Goal: Transaction & Acquisition: Purchase product/service

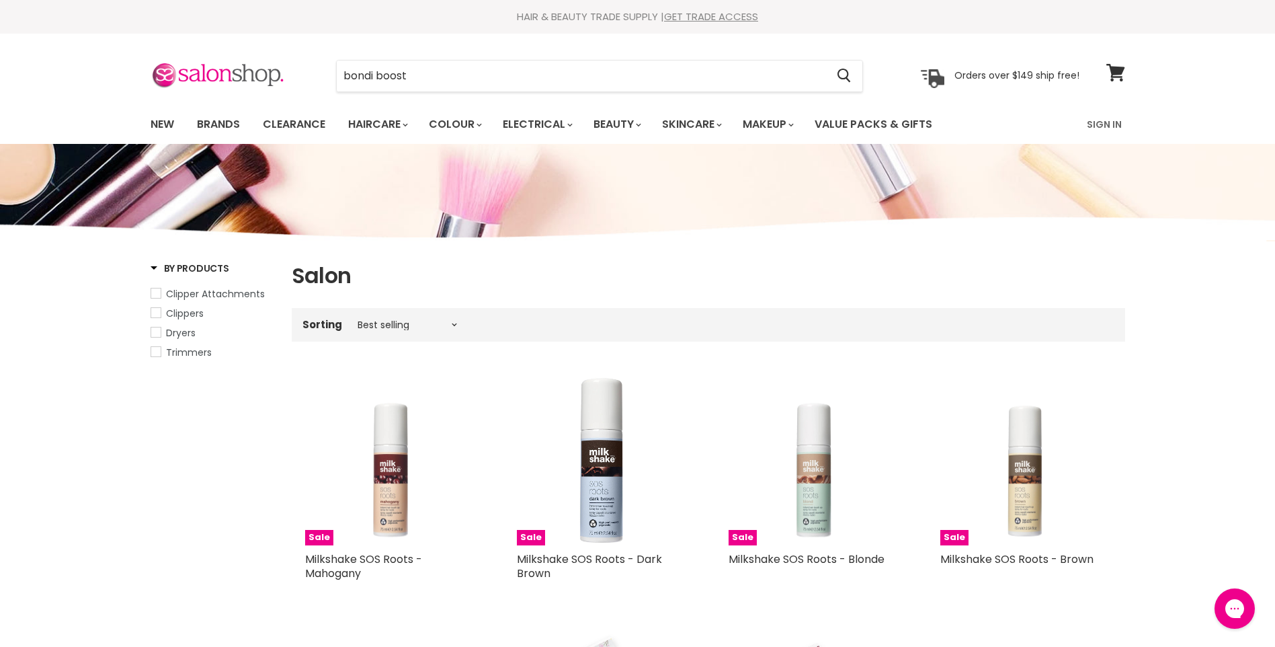
type input "bondi boost"
click button "Cancel" at bounding box center [0, 0] width 0 height 0
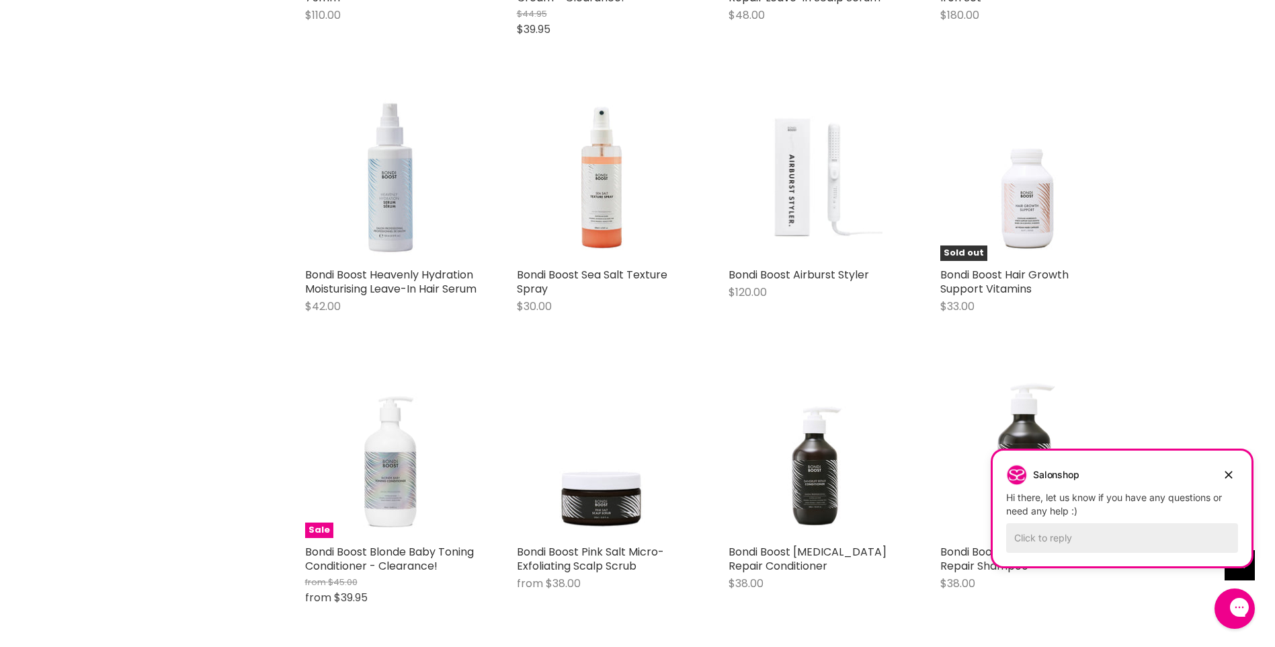
scroll to position [1143, 0]
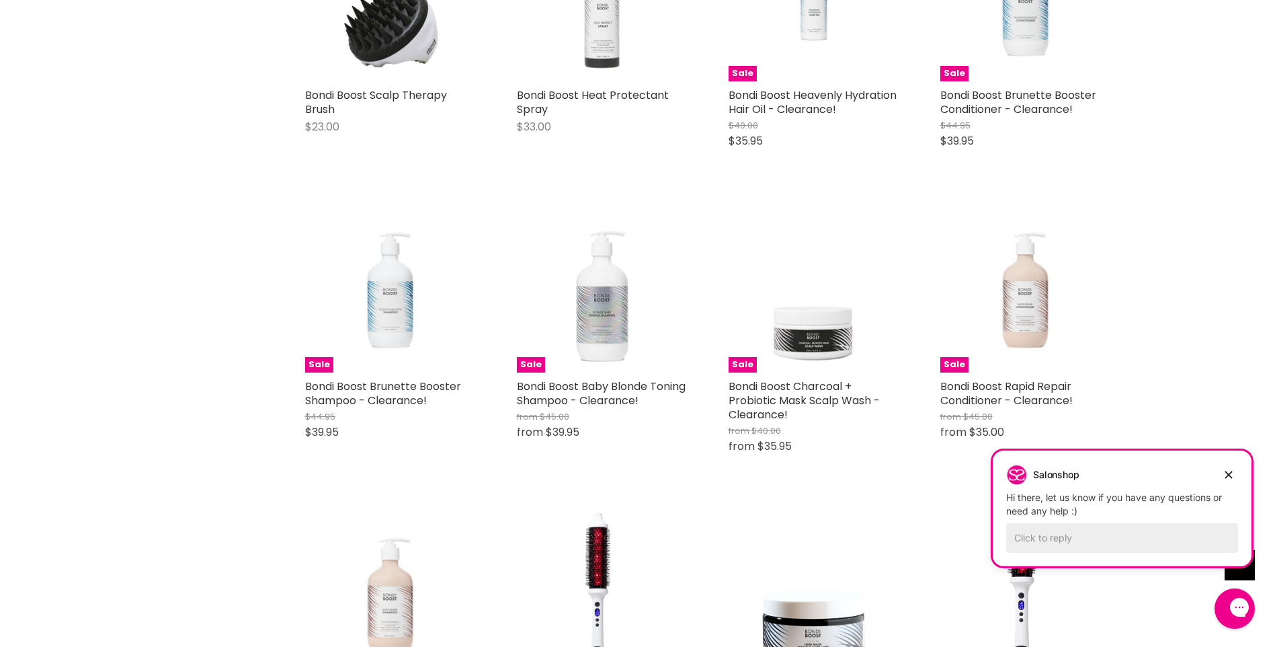
scroll to position [2017, 0]
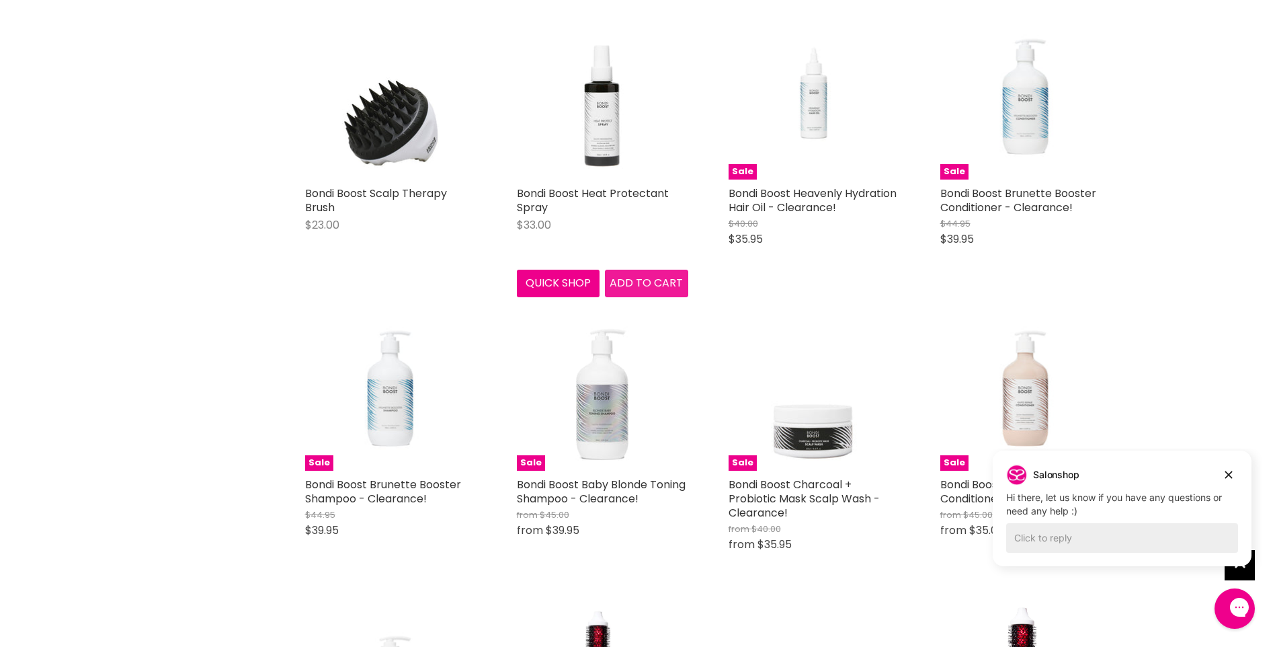
click at [625, 290] on span "Add to cart" at bounding box center [646, 282] width 73 height 15
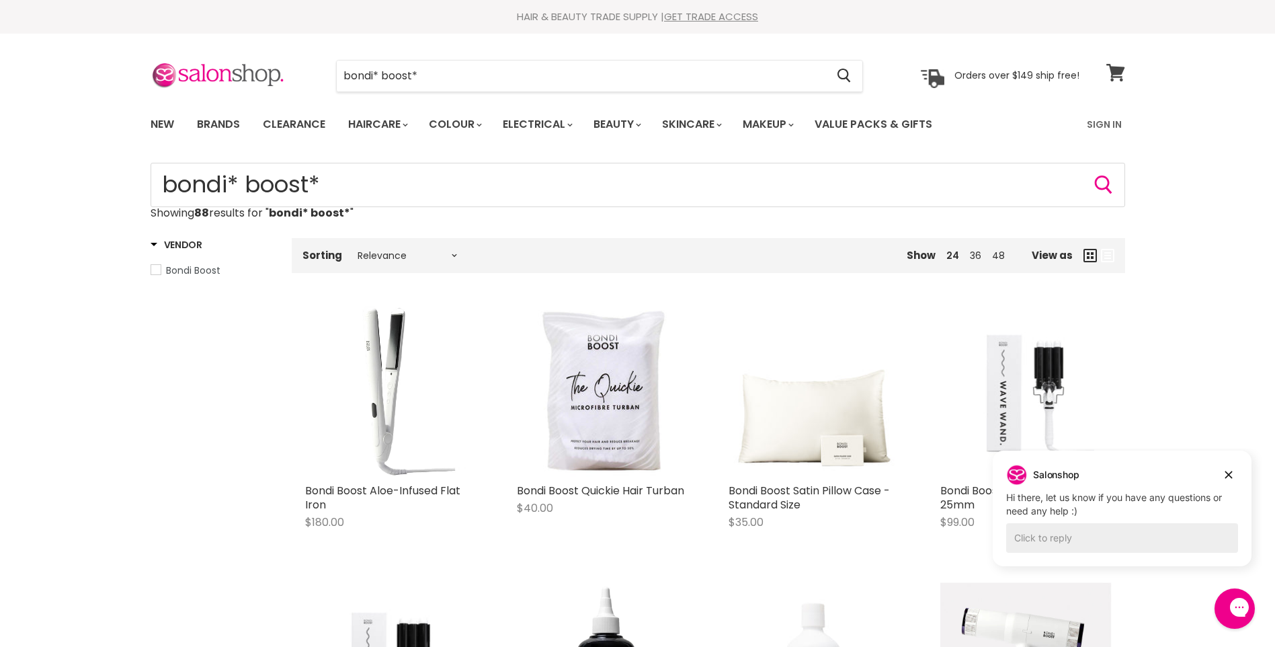
click at [1122, 71] on span at bounding box center [1124, 64] width 15 height 15
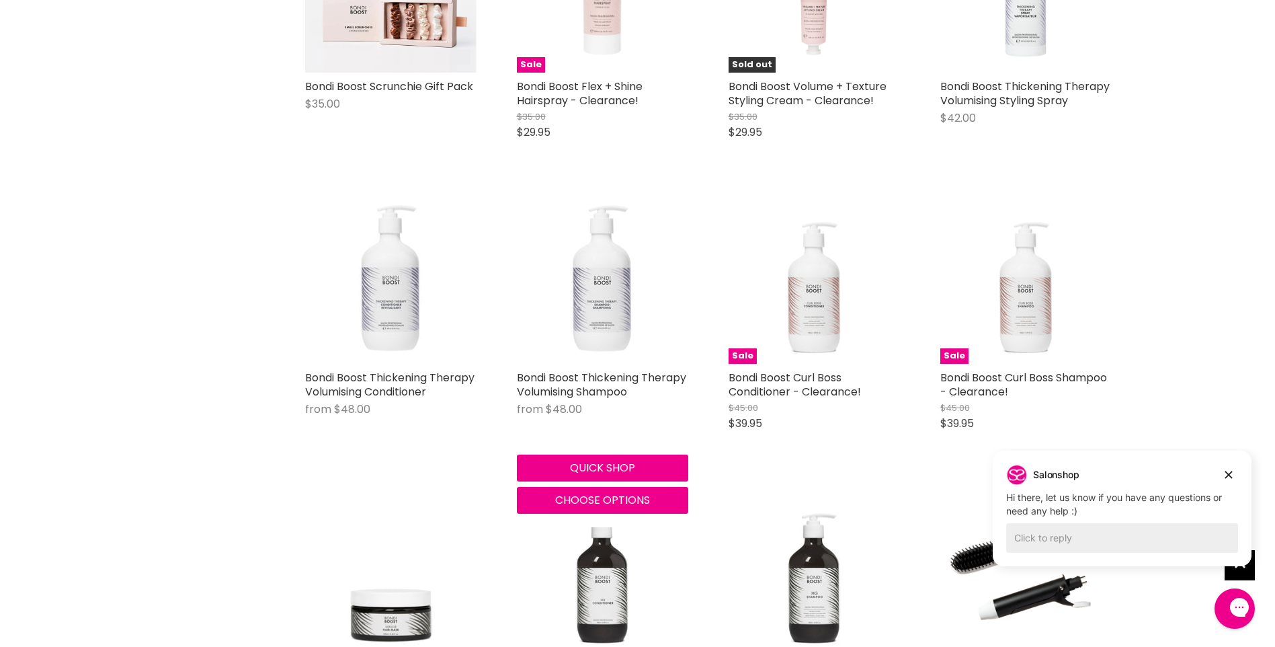
scroll to position [1368, 0]
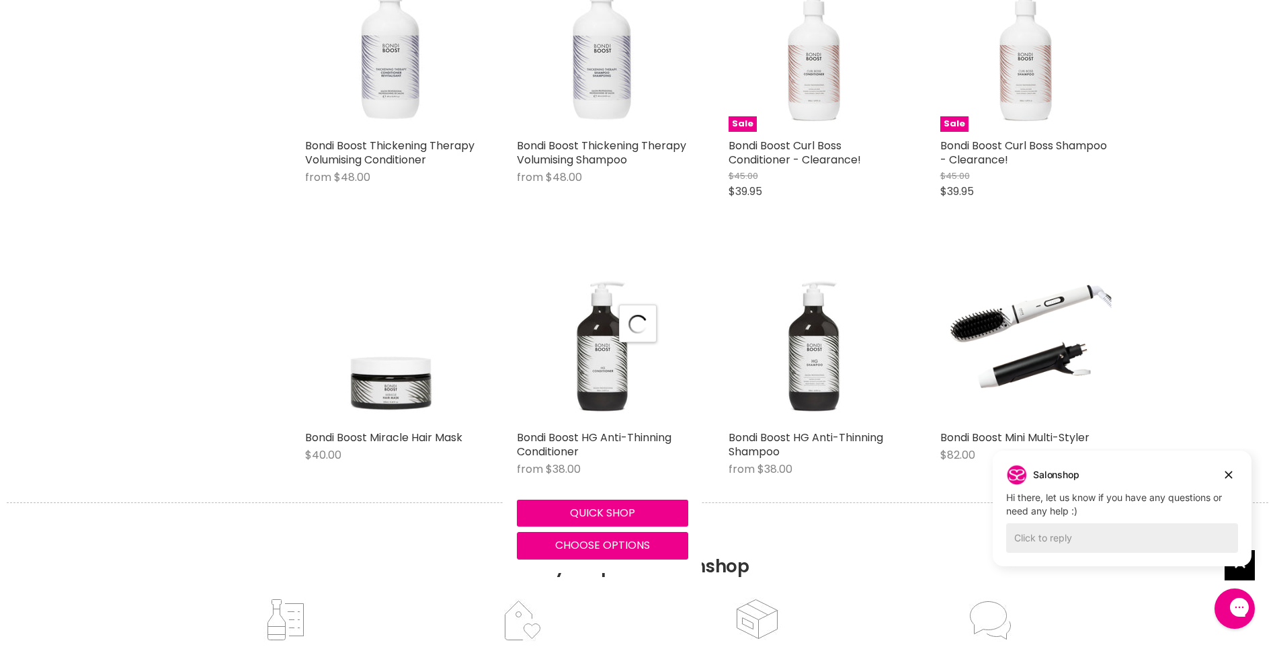
scroll to position [1771, 0]
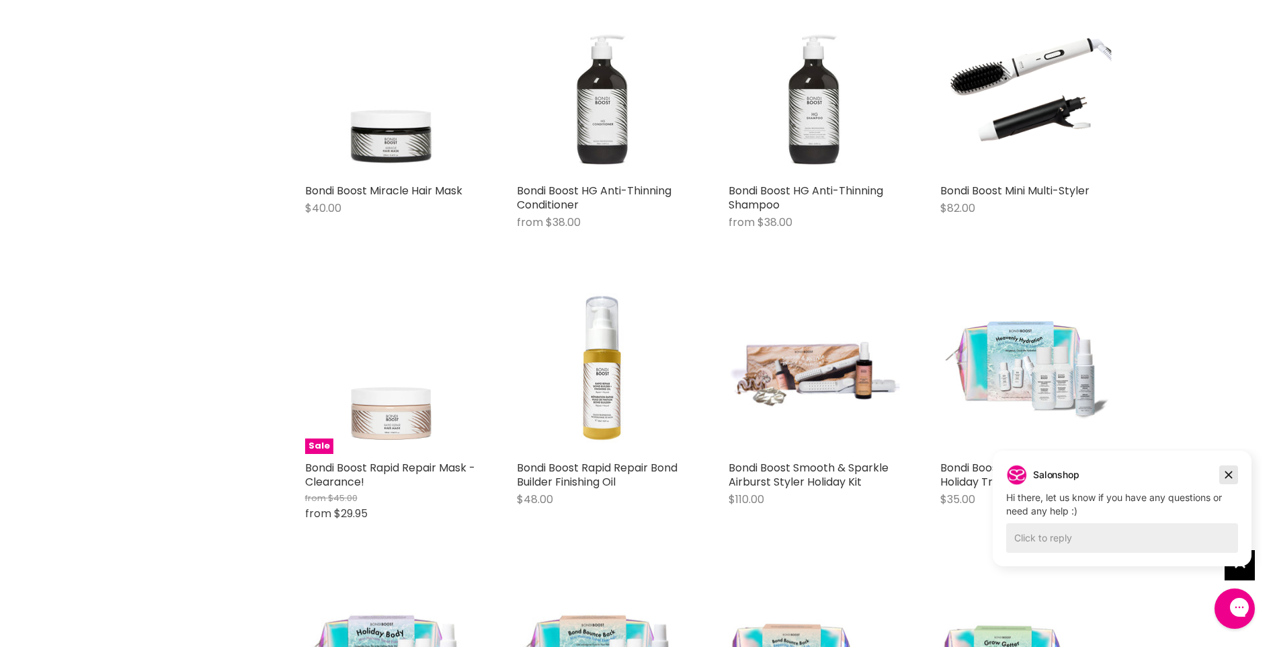
click at [1229, 475] on icon "Dismiss campaign" at bounding box center [1229, 474] width 7 height 7
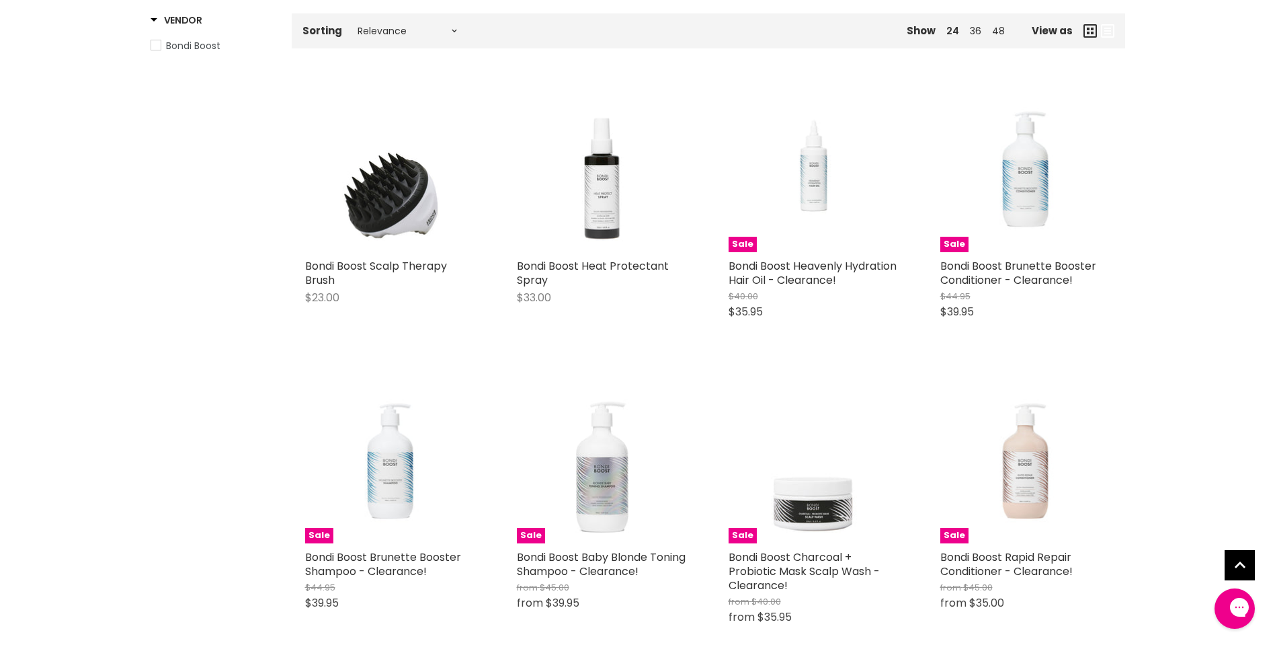
scroll to position [0, 0]
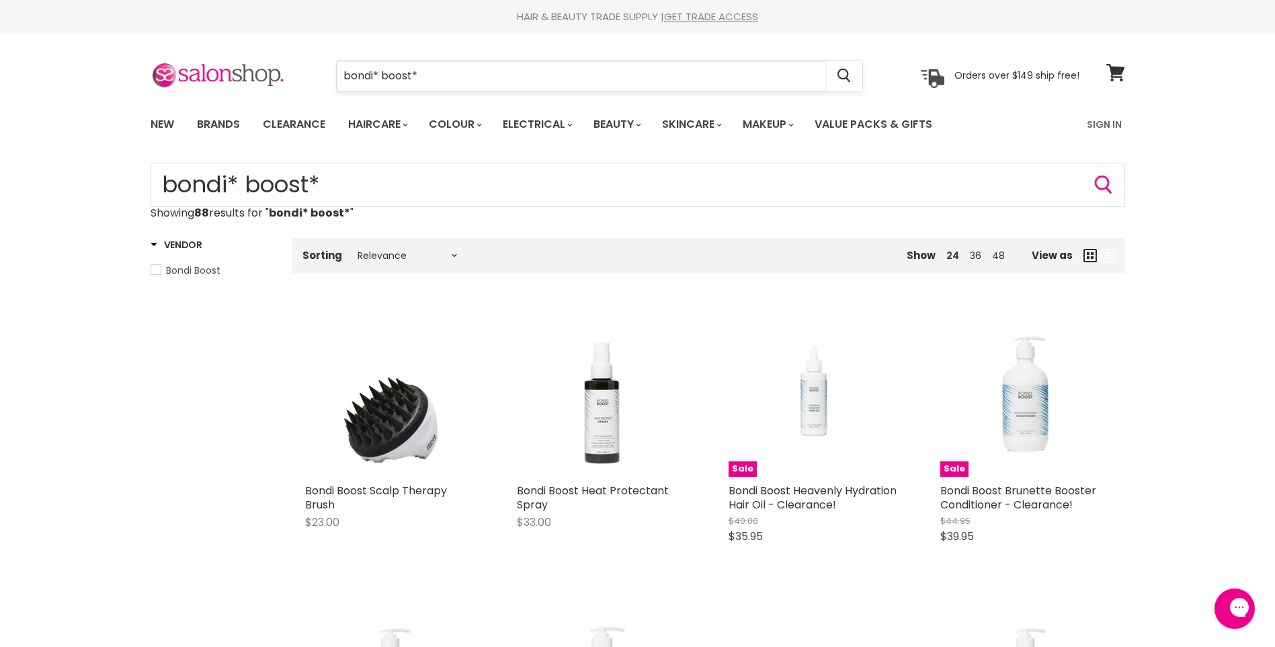
click at [518, 83] on input "bondi* boost*" at bounding box center [582, 76] width 490 height 31
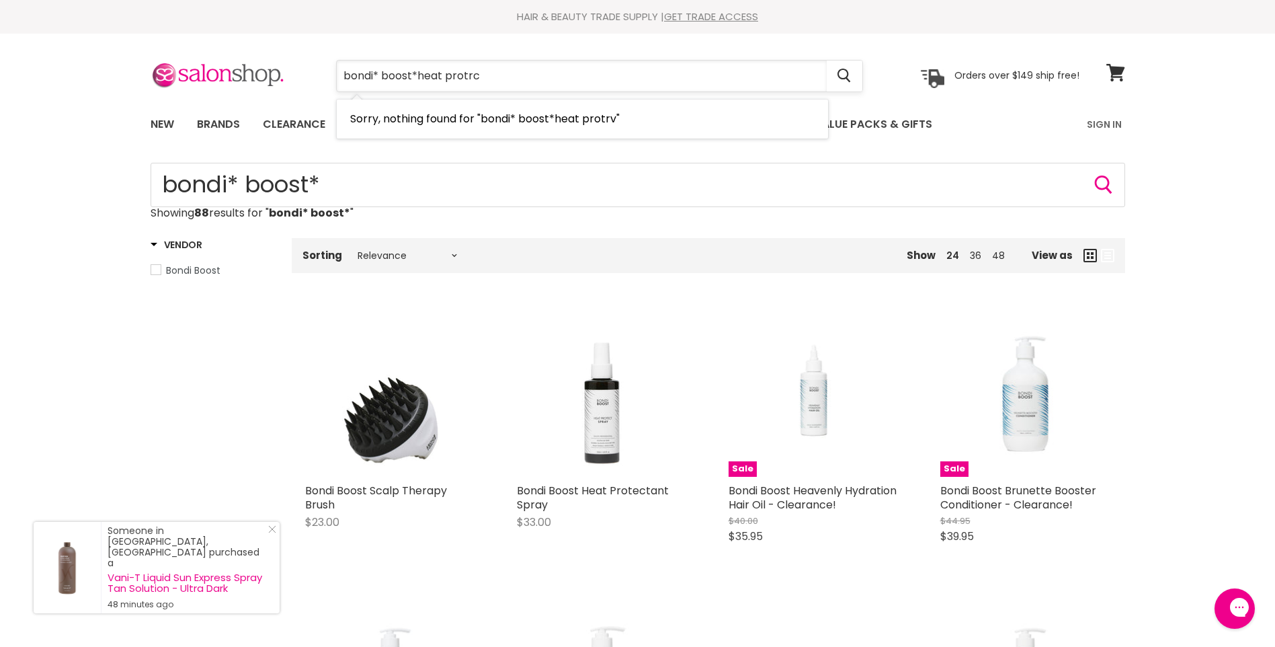
type input "bondi* boost*heat protrct"
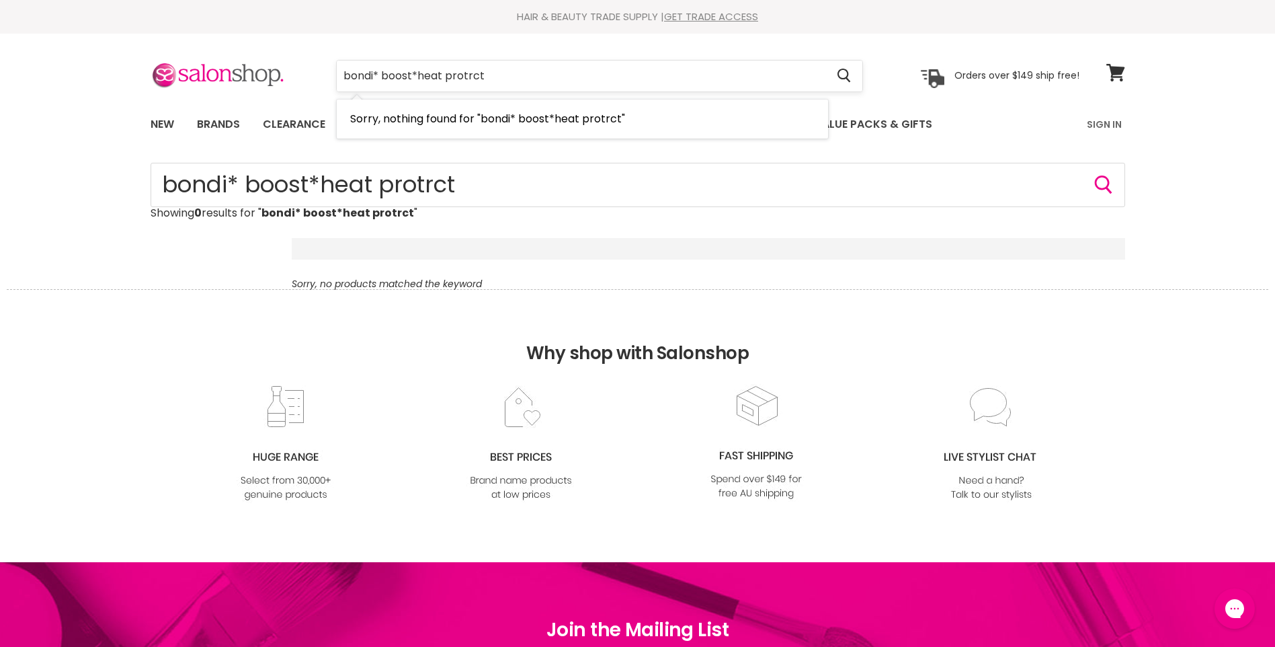
drag, startPoint x: 0, startPoint y: 0, endPoint x: 444, endPoint y: 70, distance: 449.9
click at [444, 70] on input "bondi* boost*heat protrct" at bounding box center [582, 76] width 490 height 31
type input "bondi* boost*heat"
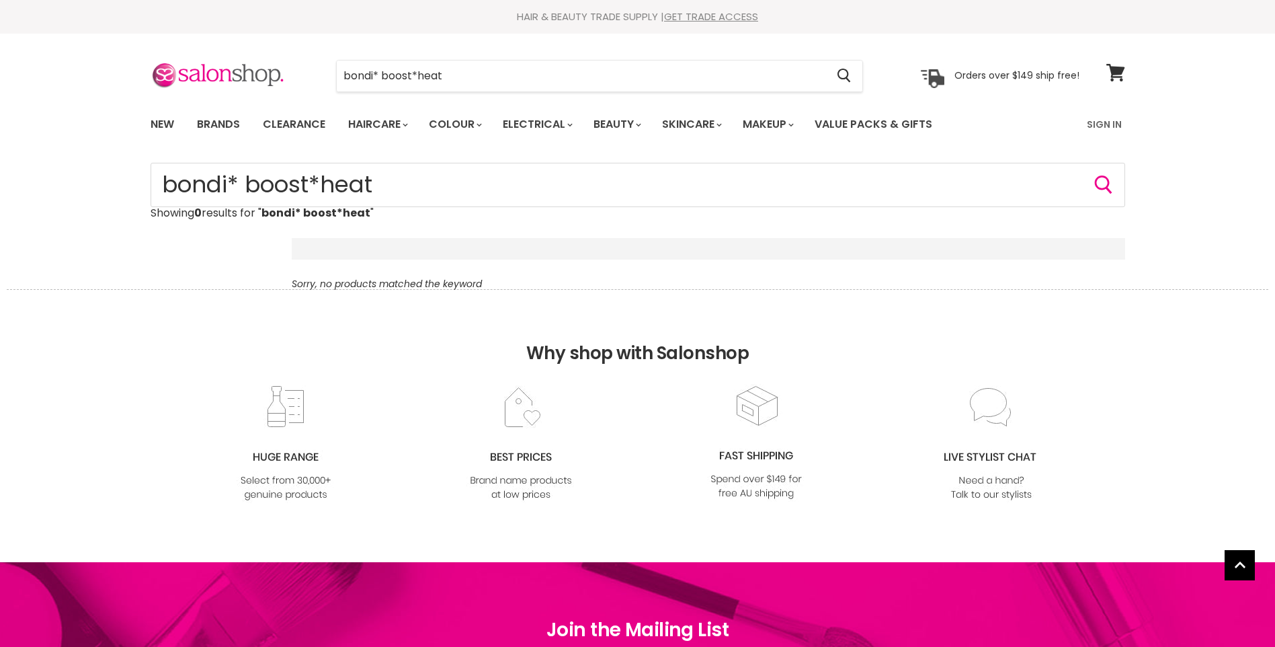
scroll to position [134, 0]
